Goal: Information Seeking & Learning: Learn about a topic

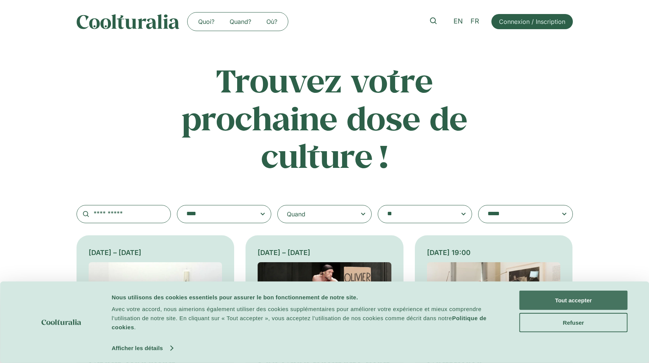
click at [570, 304] on button "Tout accepter" at bounding box center [573, 299] width 108 height 19
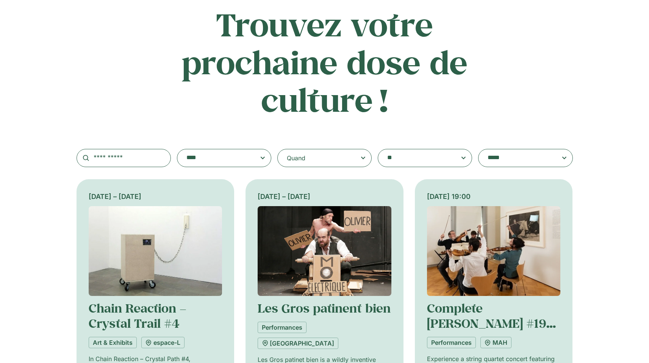
scroll to position [119, 0]
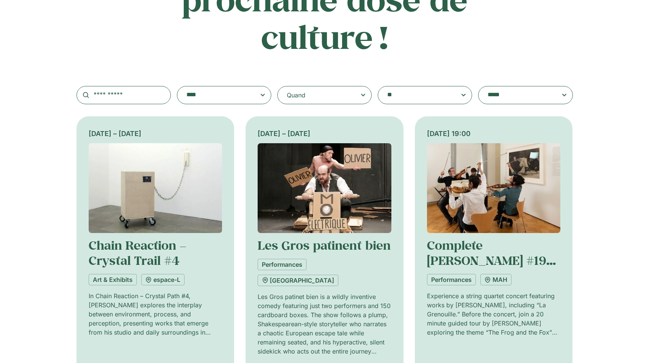
click at [312, 93] on div "Quand" at bounding box center [324, 95] width 94 height 18
click at [0, 0] on input "Quand" at bounding box center [0, 0] width 0 height 0
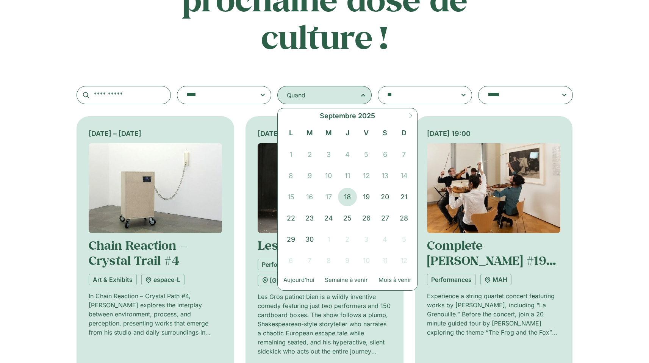
click at [407, 118] on span at bounding box center [410, 118] width 13 height 20
click at [331, 150] on span "1" at bounding box center [328, 154] width 19 height 18
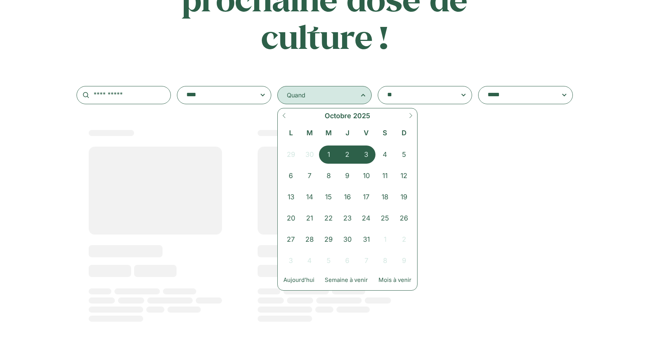
click at [412, 115] on icon at bounding box center [410, 115] width 5 height 5
select select "**"
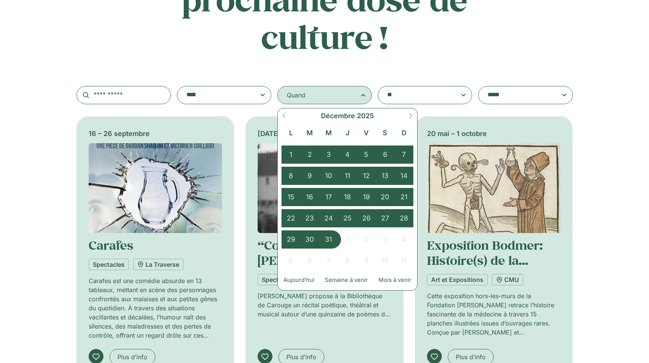
click at [331, 241] on span "31" at bounding box center [328, 239] width 19 height 18
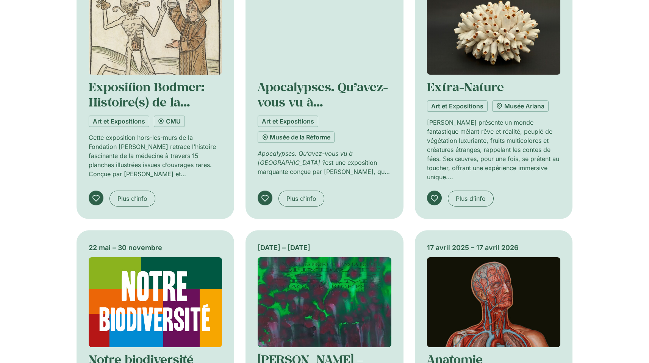
scroll to position [524, 0]
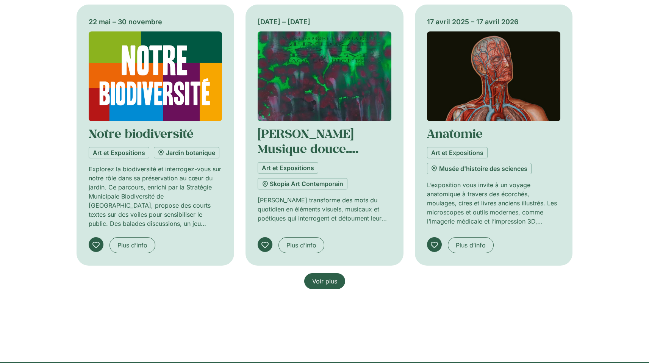
click at [334, 285] on link "Voir plus" at bounding box center [324, 281] width 41 height 16
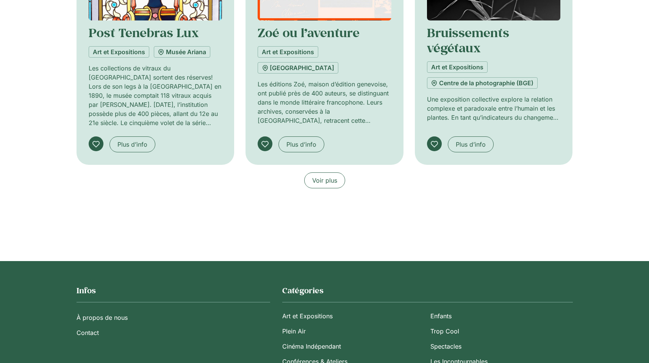
scroll to position [1187, 0]
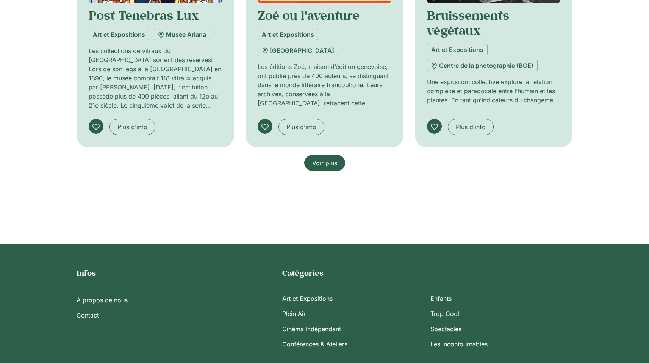
click at [331, 164] on span "Voir plus" at bounding box center [324, 162] width 25 height 9
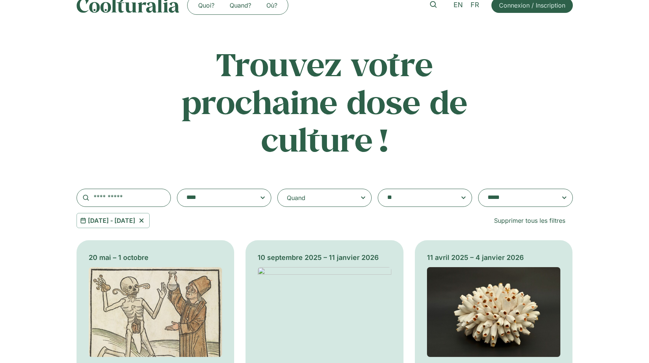
scroll to position [0, 0]
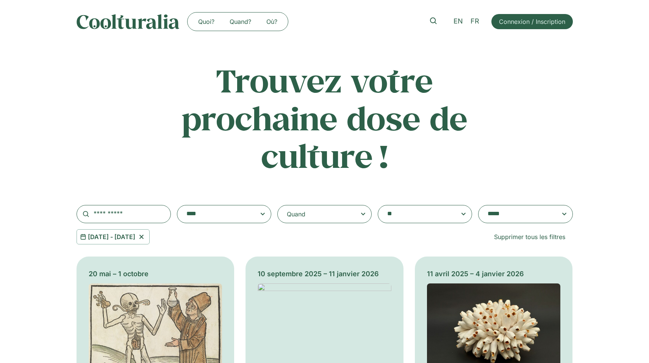
click at [508, 214] on textarea "**********" at bounding box center [517, 214] width 61 height 11
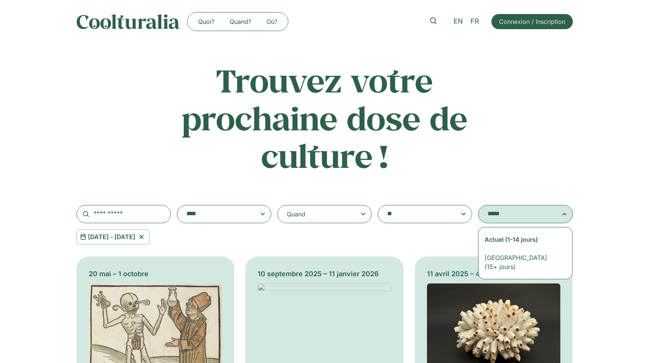
select select "**********"
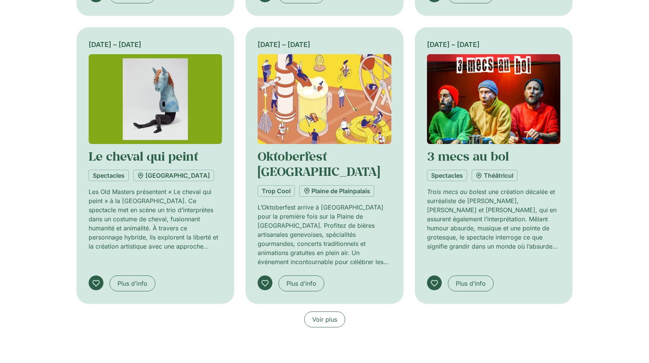
scroll to position [528, 0]
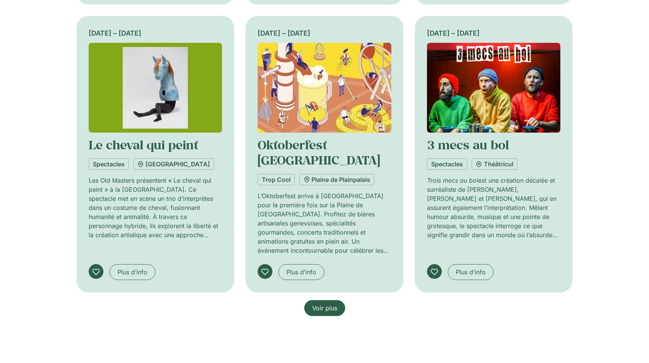
click at [338, 300] on link "Voir plus" at bounding box center [324, 308] width 41 height 16
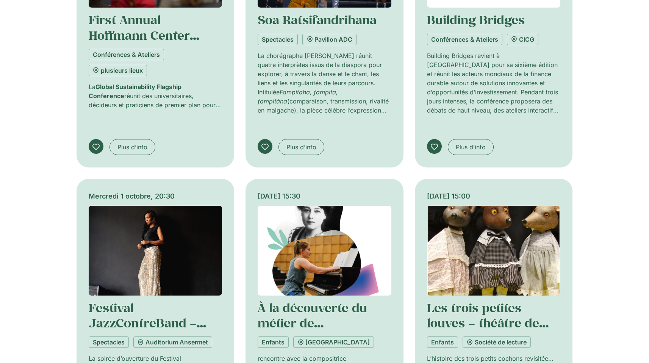
scroll to position [1032, 0]
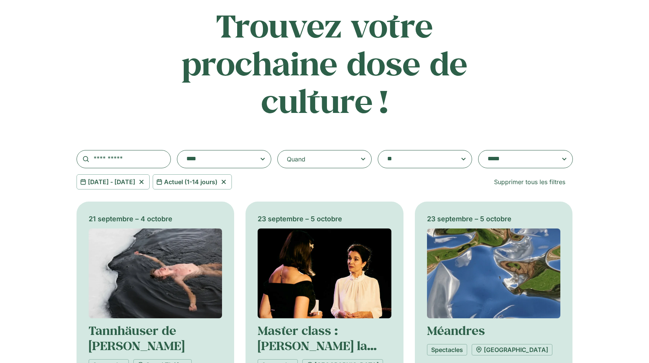
scroll to position [0, 0]
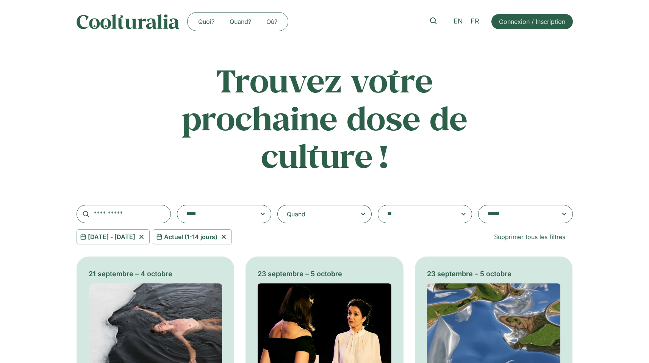
click at [225, 237] on icon at bounding box center [223, 236] width 4 height 4
select select
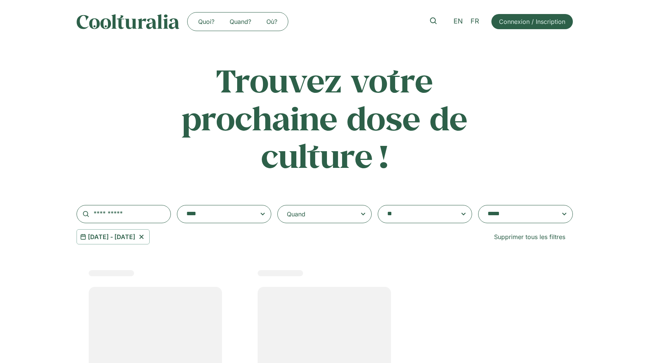
click at [143, 238] on icon at bounding box center [141, 236] width 4 height 4
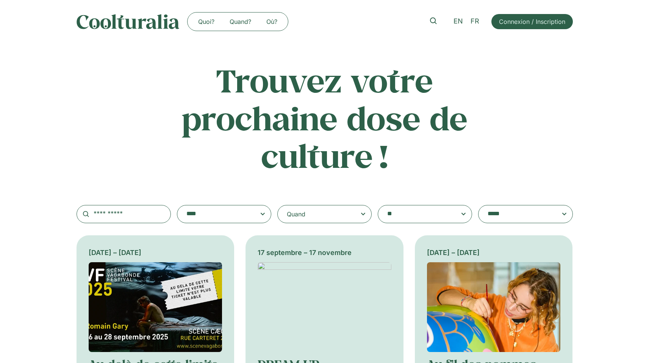
scroll to position [144, 0]
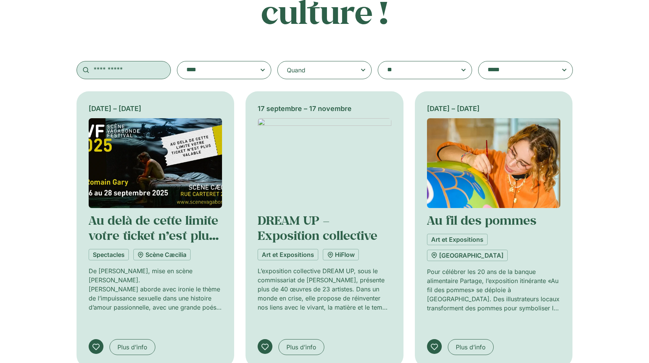
click at [103, 70] on input "text" at bounding box center [123, 70] width 94 height 18
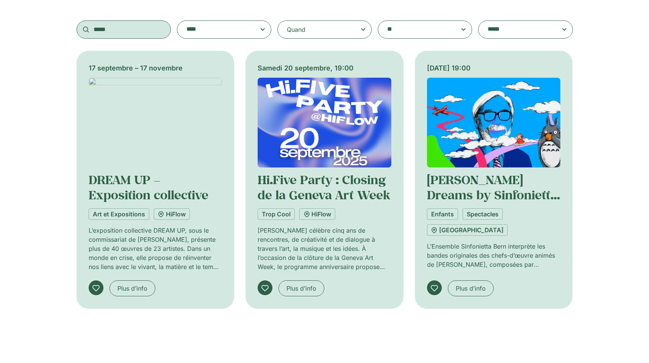
scroll to position [90, 0]
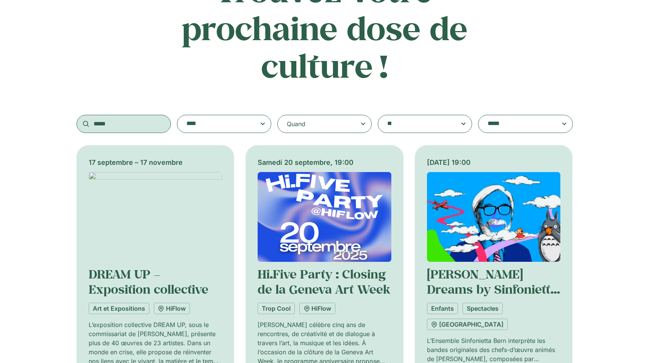
click at [131, 127] on input "*****" at bounding box center [123, 124] width 94 height 18
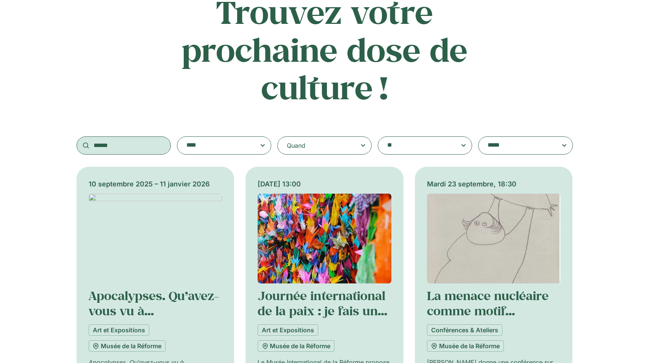
scroll to position [53, 0]
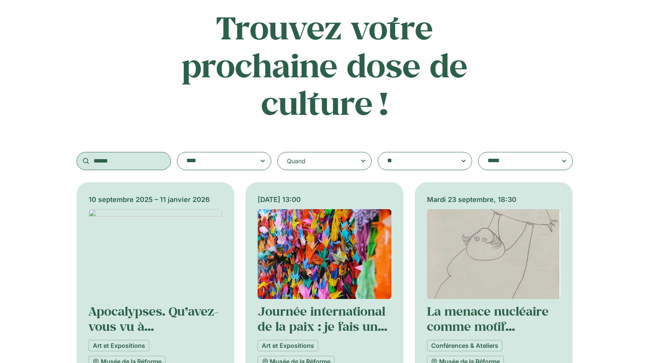
type input "******"
click at [100, 212] on img at bounding box center [156, 254] width 134 height 90
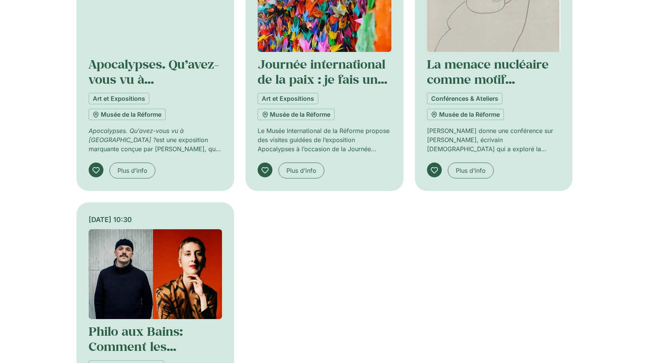
scroll to position [315, 0]
